Goal: Information Seeking & Learning: Get advice/opinions

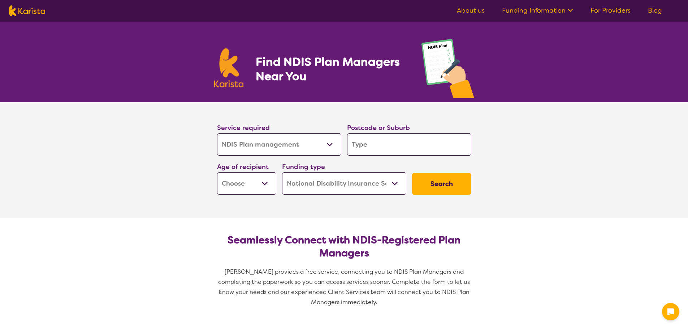
select select "NDIS Plan management"
select select "NDIS"
select select "NDIS Plan management"
select select "NDIS"
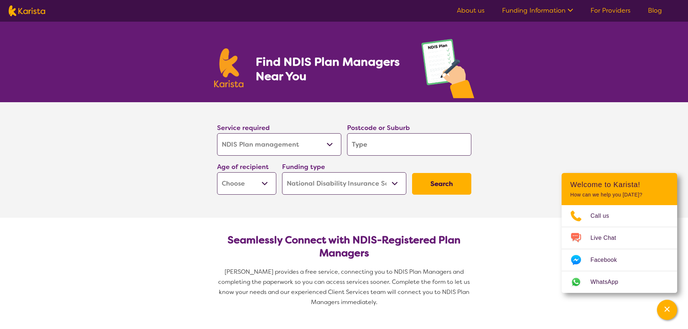
click at [367, 145] on input "search" at bounding box center [409, 144] width 124 height 22
type input "2"
type input "21"
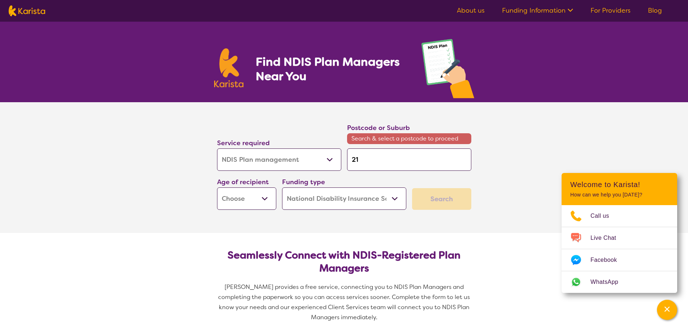
type input "214"
type input "2141"
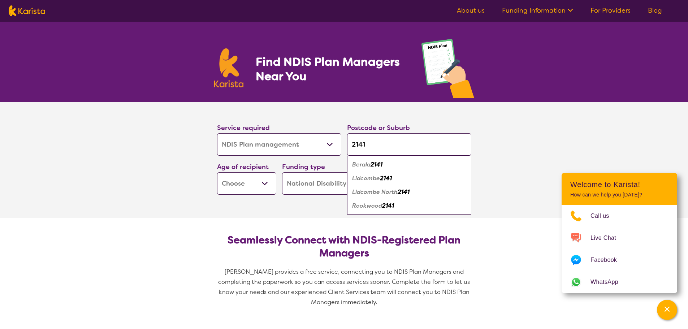
type input "2141"
click at [492, 163] on section "Service required Allied Health Assistant Assessment ([MEDICAL_DATA] or [MEDICAL…" at bounding box center [344, 160] width 688 height 116
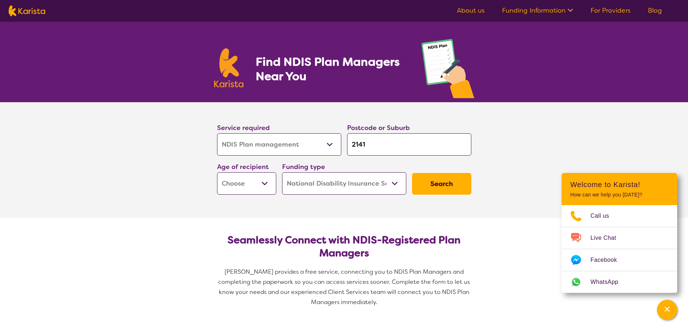
click at [263, 183] on select "Early Childhood - 0 to 9 Child - 10 to 11 Adolescent - 12 to 17 Adult - 18 to 6…" at bounding box center [246, 183] width 59 height 22
select select "EC"
click at [217, 172] on select "Early Childhood - 0 to 9 Child - 10 to 11 Adolescent - 12 to 17 Adult - 18 to 6…" at bounding box center [246, 183] width 59 height 22
select select "EC"
click at [447, 184] on button "Search" at bounding box center [441, 184] width 59 height 22
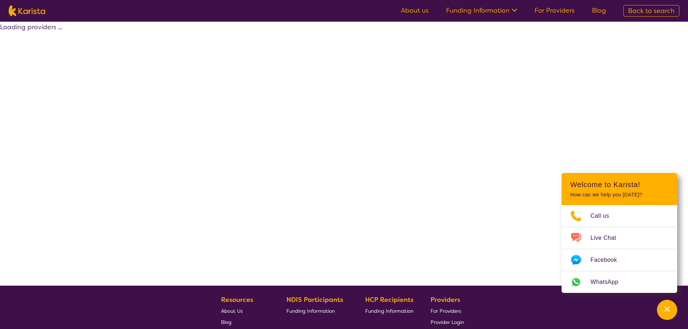
select select "by_score"
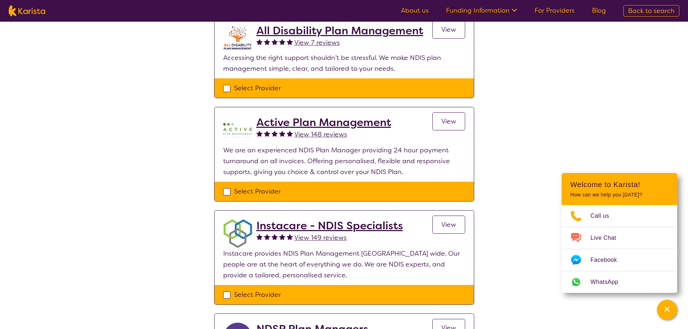
scroll to position [36, 0]
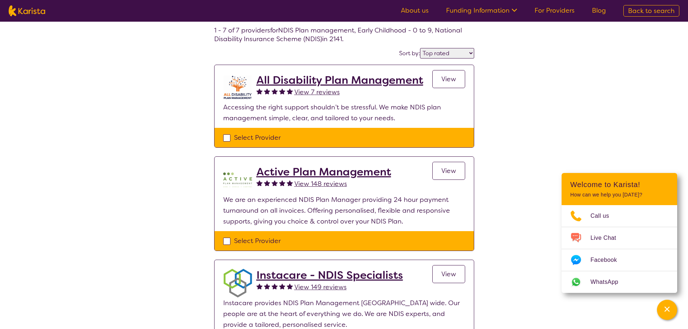
click at [324, 184] on span "View 148 reviews" at bounding box center [320, 183] width 53 height 9
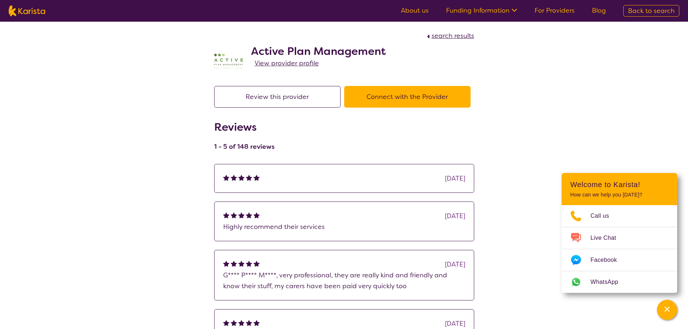
click at [429, 95] on button "Connect with the Provider" at bounding box center [407, 97] width 126 height 22
click at [290, 63] on span "View provider profile" at bounding box center [287, 63] width 64 height 9
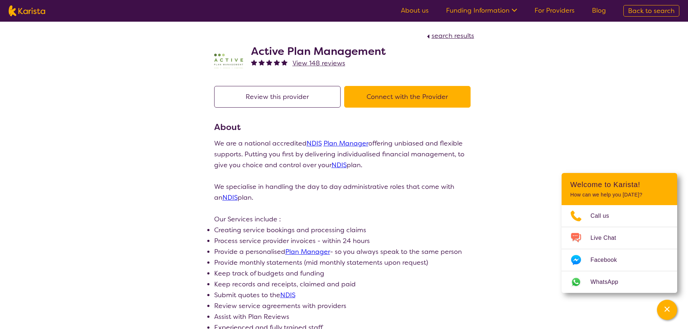
click at [227, 58] on img at bounding box center [228, 61] width 29 height 29
